Goal: Find specific page/section: Find specific page/section

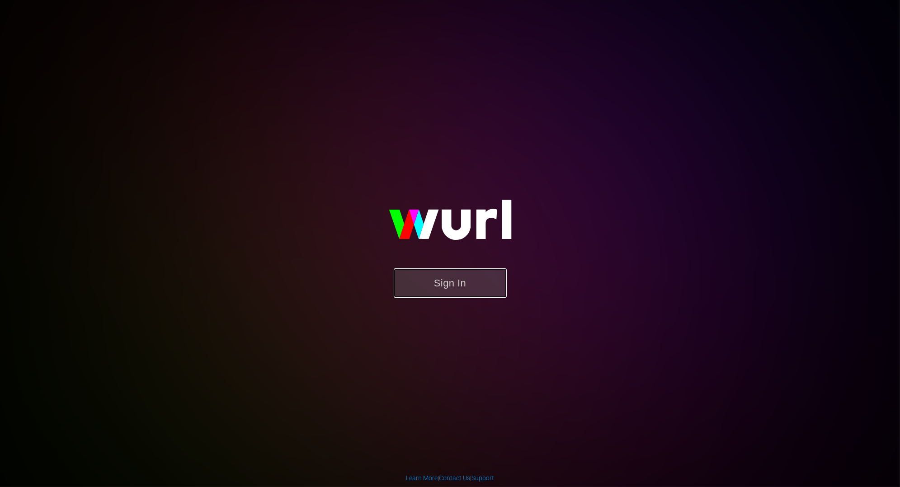
click at [450, 282] on button "Sign In" at bounding box center [450, 282] width 113 height 29
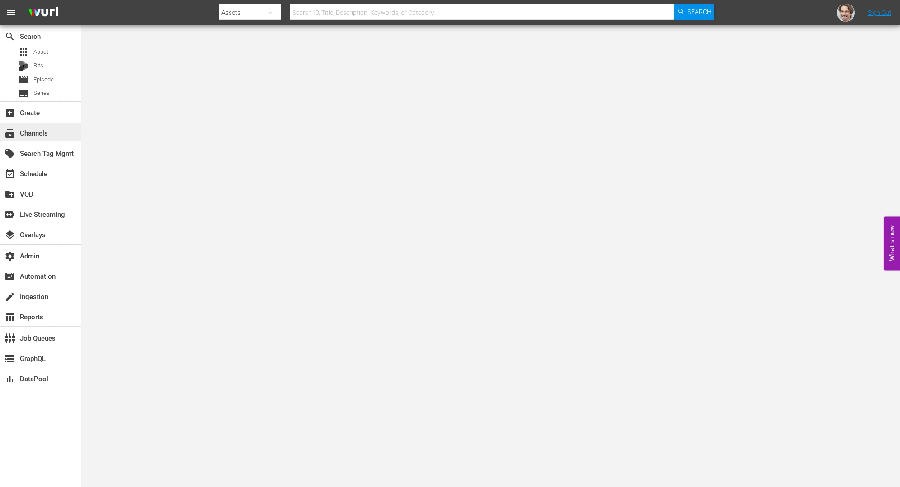
click at [46, 132] on div "subscriptions Channels" at bounding box center [25, 131] width 51 height 8
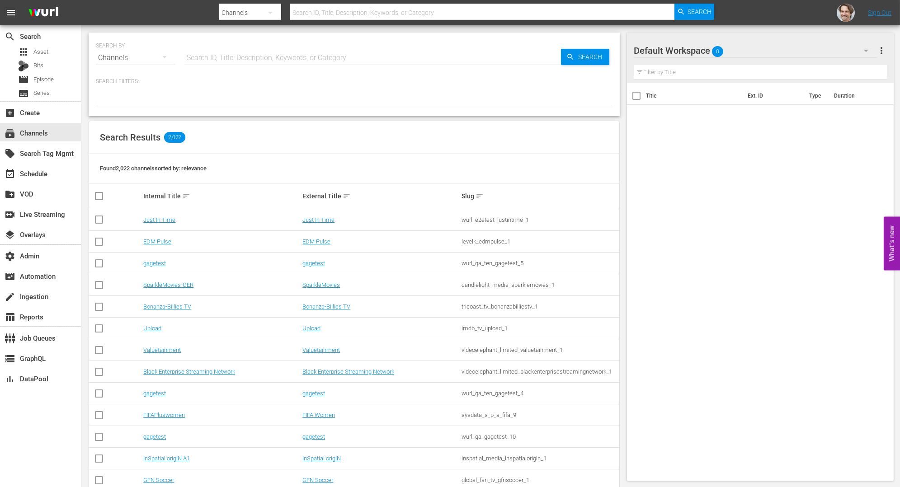
click at [323, 54] on input "text" at bounding box center [372, 58] width 376 height 22
type input "ftf"
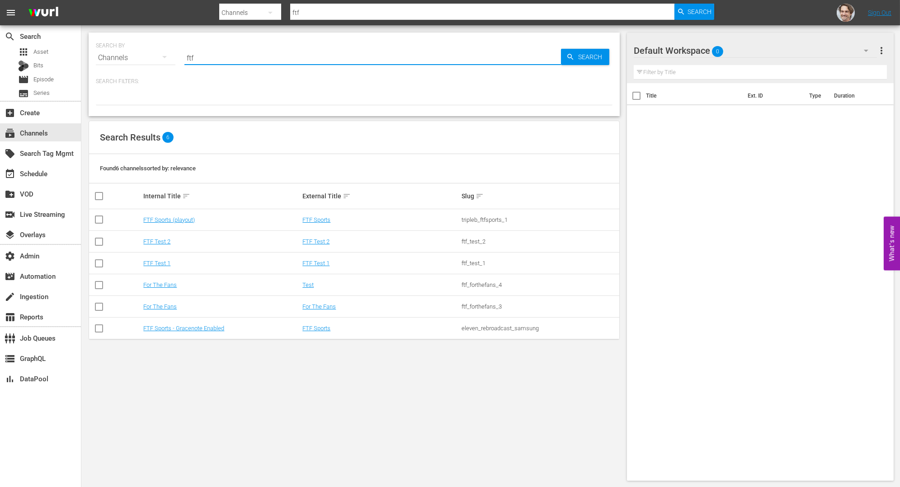
type input "ftf"
